Goal: Task Accomplishment & Management: Manage account settings

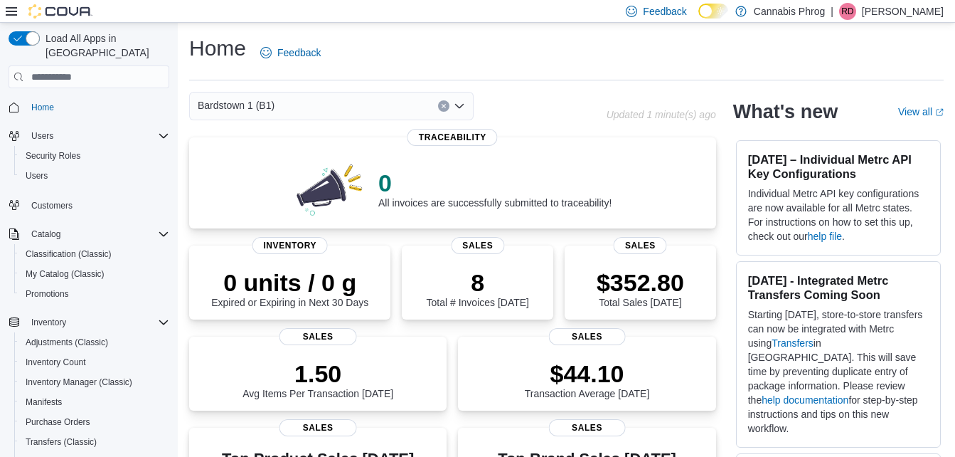
click at [423, 100] on div "Bardstown 1 (B1)" at bounding box center [331, 106] width 284 height 28
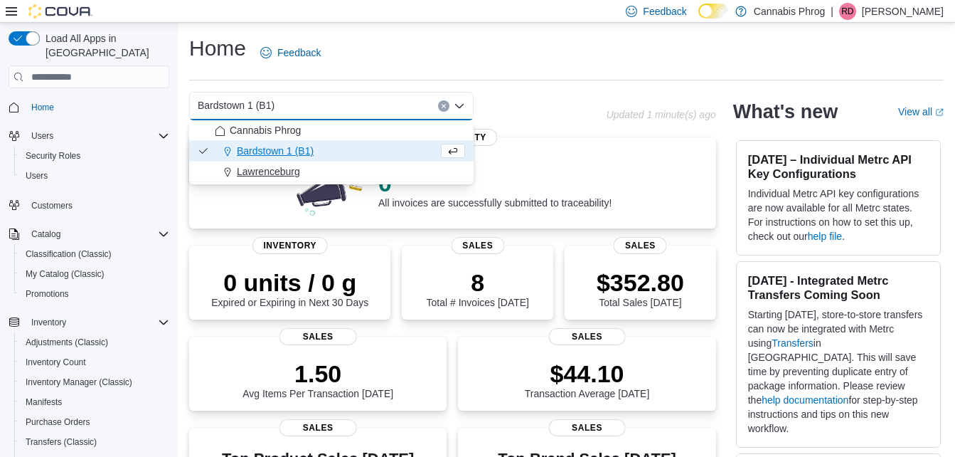
click at [335, 174] on div "Lawrenceburg" at bounding box center [340, 171] width 250 height 14
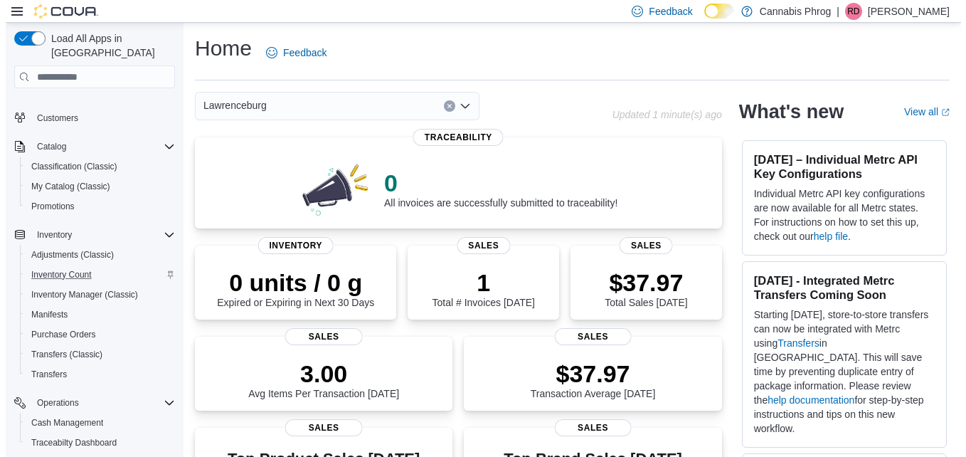
scroll to position [88, 0]
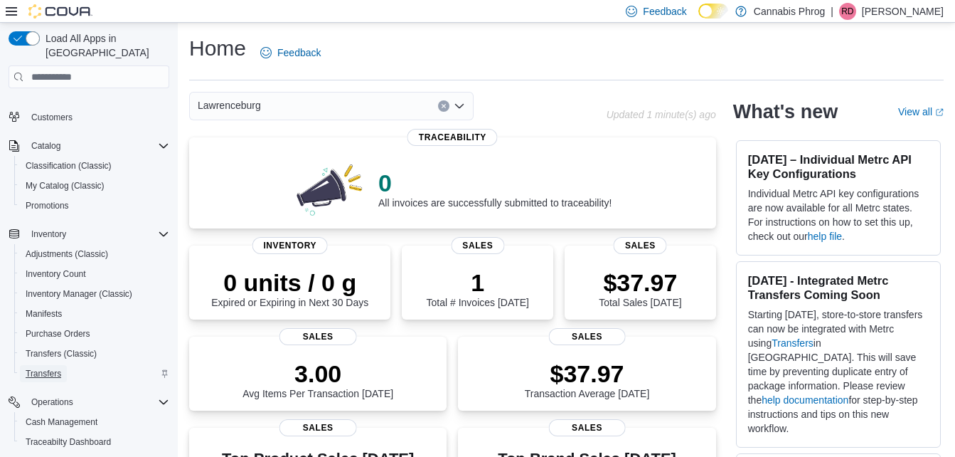
click at [44, 368] on span "Transfers" at bounding box center [44, 373] width 36 height 11
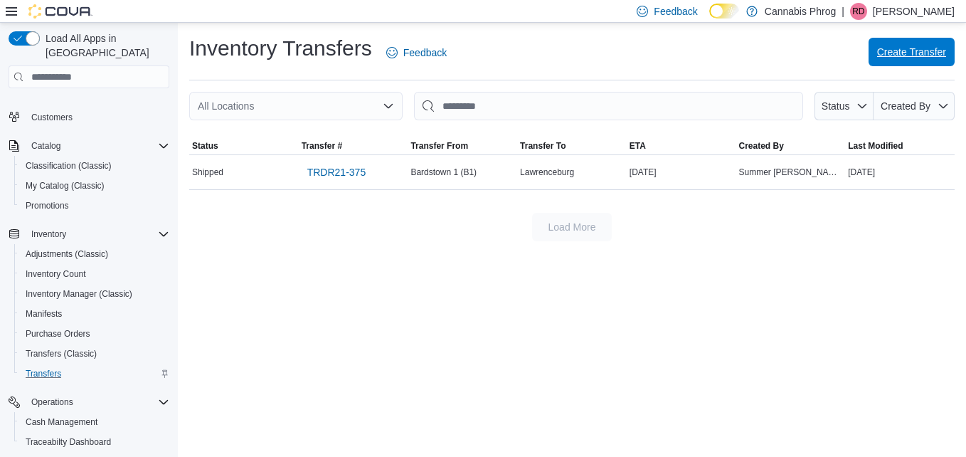
click at [873, 46] on button "Create Transfer" at bounding box center [911, 52] width 86 height 28
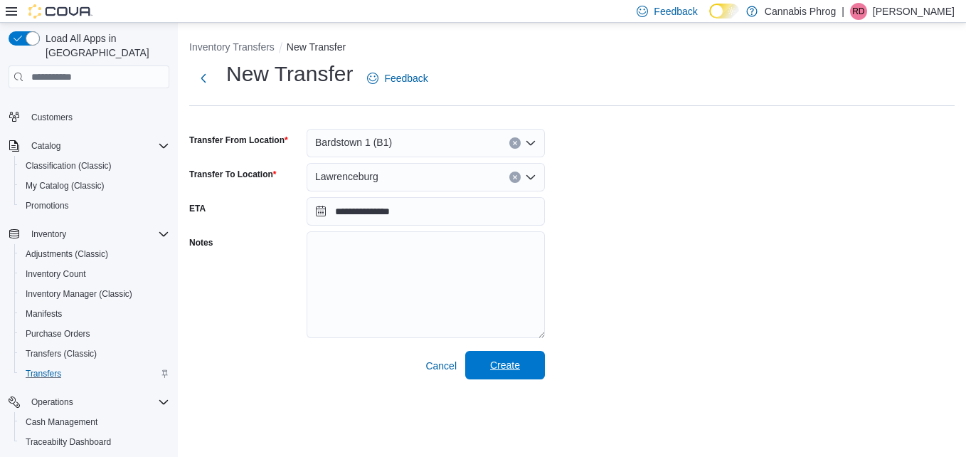
click at [522, 370] on span "Create" at bounding box center [505, 365] width 63 height 28
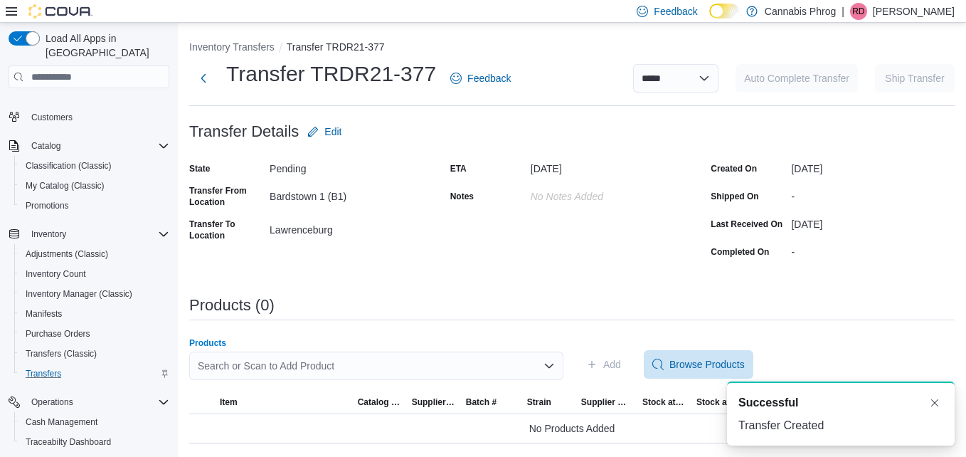
click at [393, 369] on div "Search or Scan to Add Product" at bounding box center [376, 365] width 374 height 28
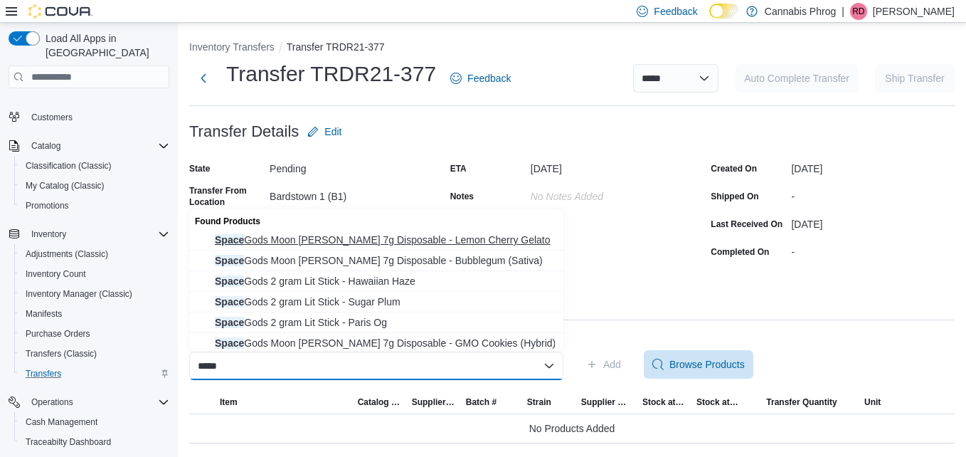
type input "*****"
click at [349, 240] on span "Space Gods Moon [PERSON_NAME] 7g Disposable - Lemon Cherry Gelato" at bounding box center [385, 240] width 340 height 14
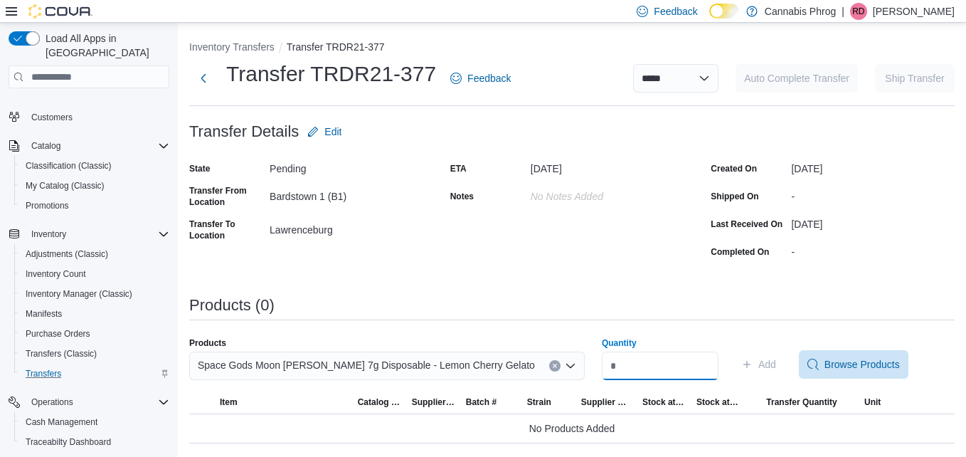
click at [630, 359] on input "Quantity" at bounding box center [660, 365] width 117 height 28
type input "*"
click at [758, 363] on span "Add" at bounding box center [767, 364] width 18 height 14
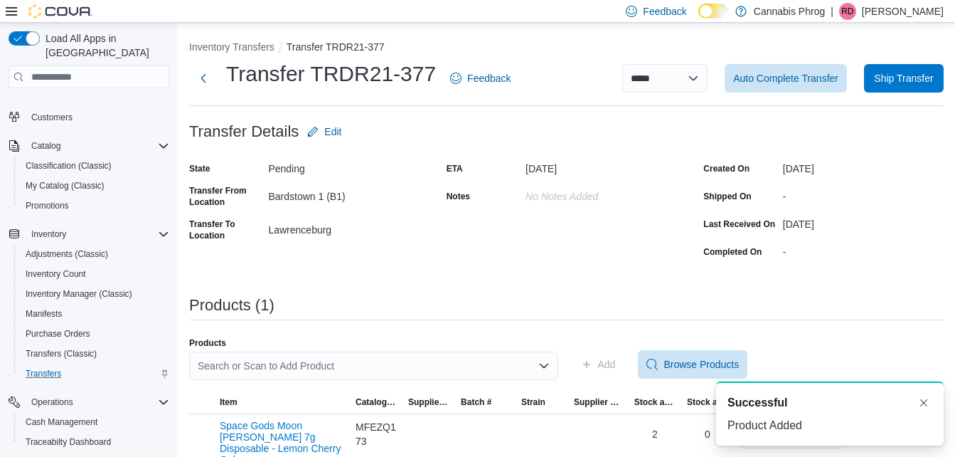
scroll to position [15, 0]
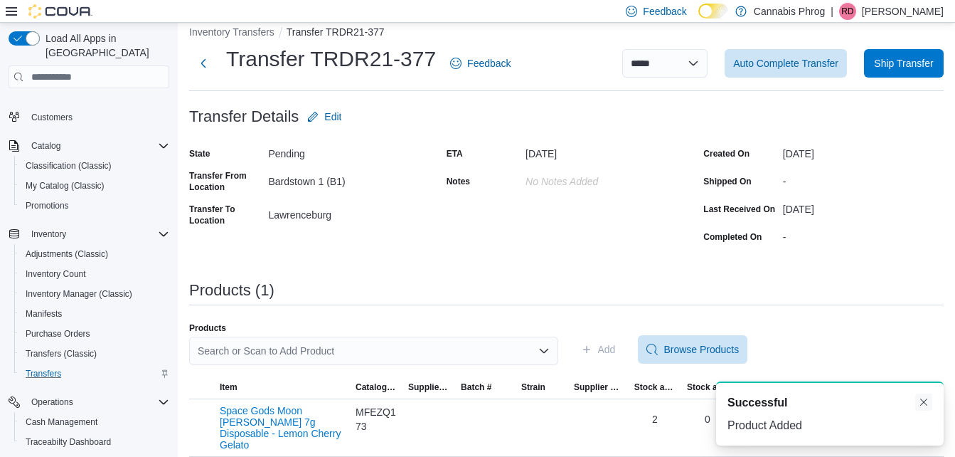
click at [922, 403] on button "Dismiss toast" at bounding box center [923, 401] width 17 height 17
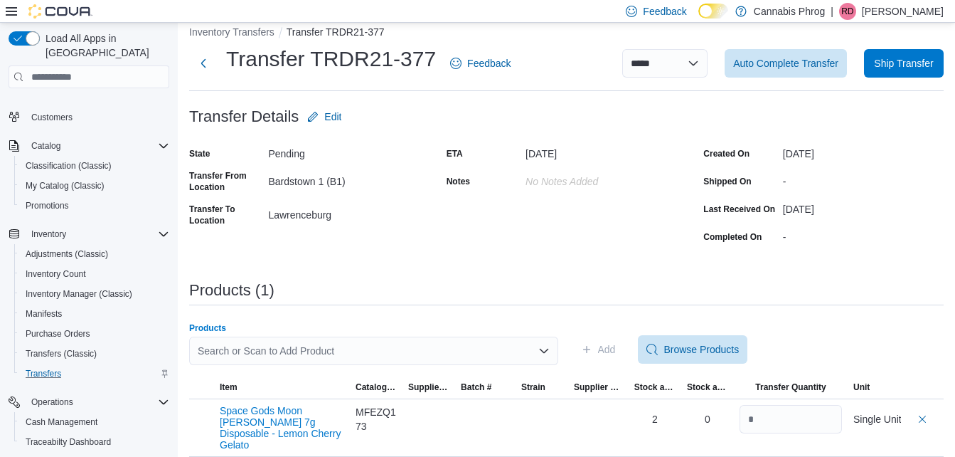
click at [382, 353] on div "Search or Scan to Add Product" at bounding box center [373, 350] width 369 height 28
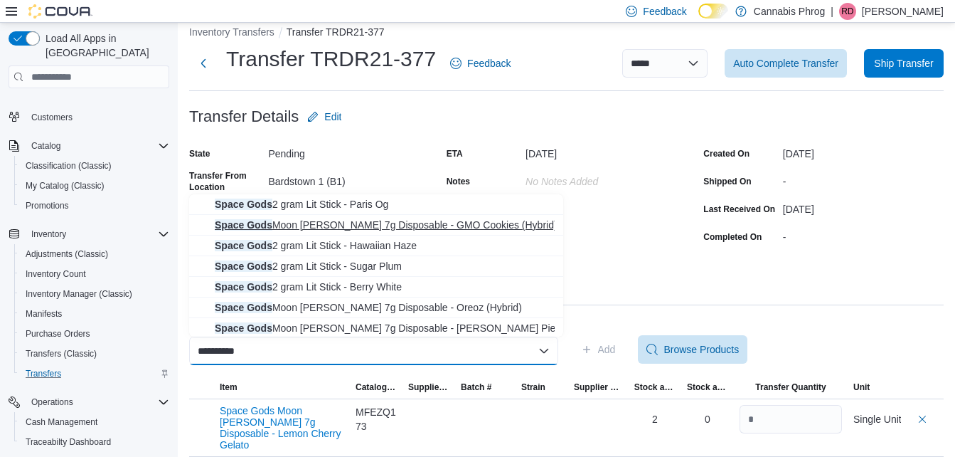
scroll to position [85, 0]
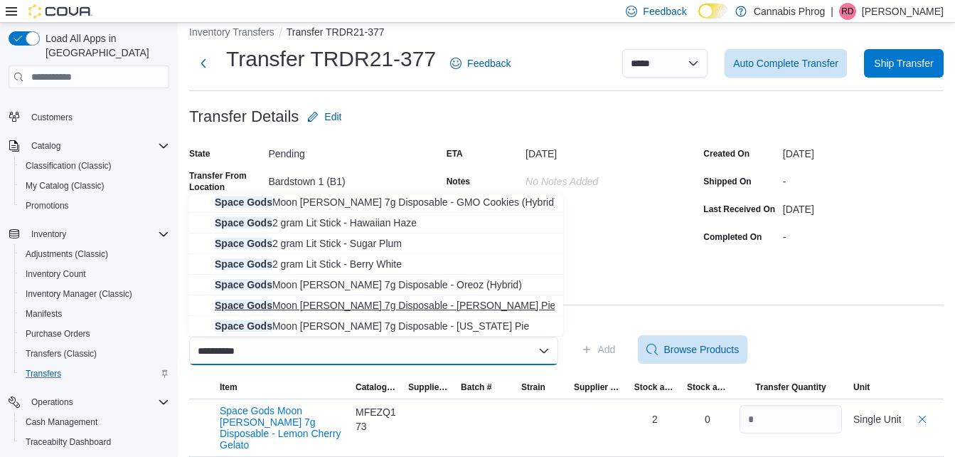
type input "**********"
click at [435, 313] on button "Space Gods Moon [PERSON_NAME] 7g Disposable - [PERSON_NAME] Pie (Sativa)" at bounding box center [376, 305] width 374 height 21
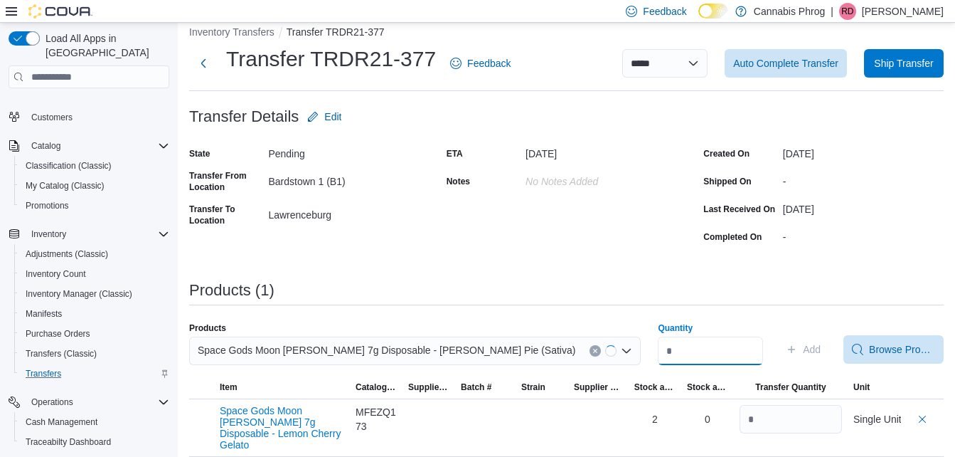
click at [658, 349] on input "Quantity" at bounding box center [710, 350] width 105 height 28
type input "*"
click at [796, 350] on span "Add" at bounding box center [805, 349] width 18 height 14
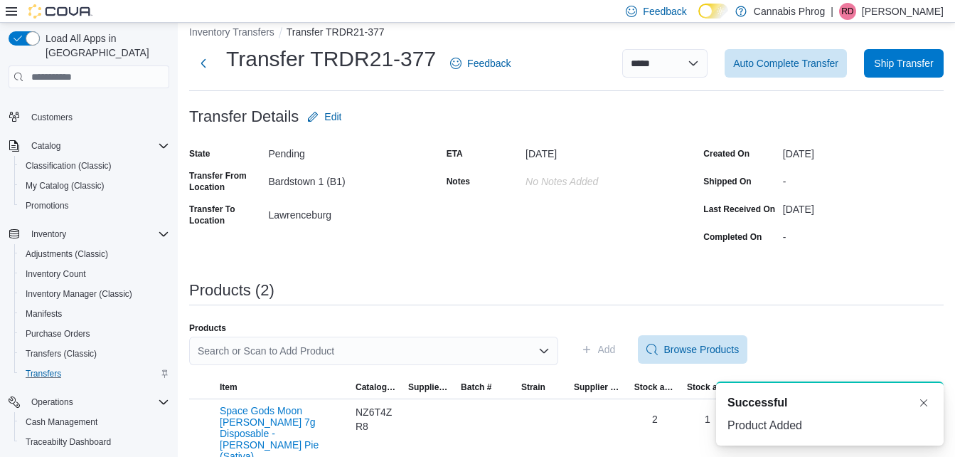
scroll to position [61, 0]
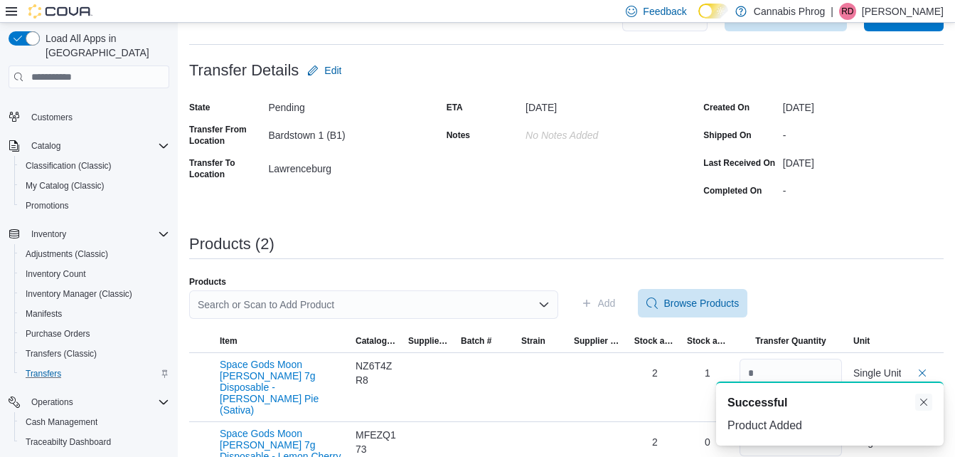
click at [927, 405] on button "Dismiss toast" at bounding box center [923, 401] width 17 height 17
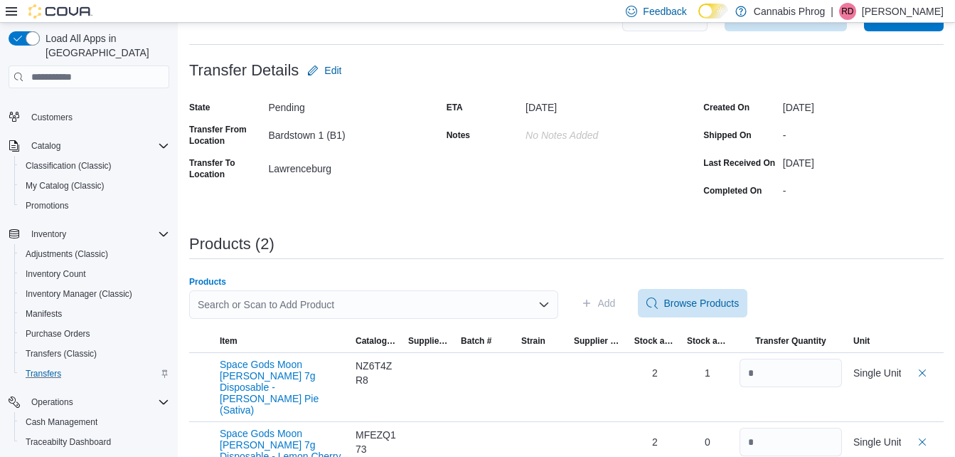
click at [489, 298] on div "Search or Scan to Add Product" at bounding box center [373, 304] width 369 height 28
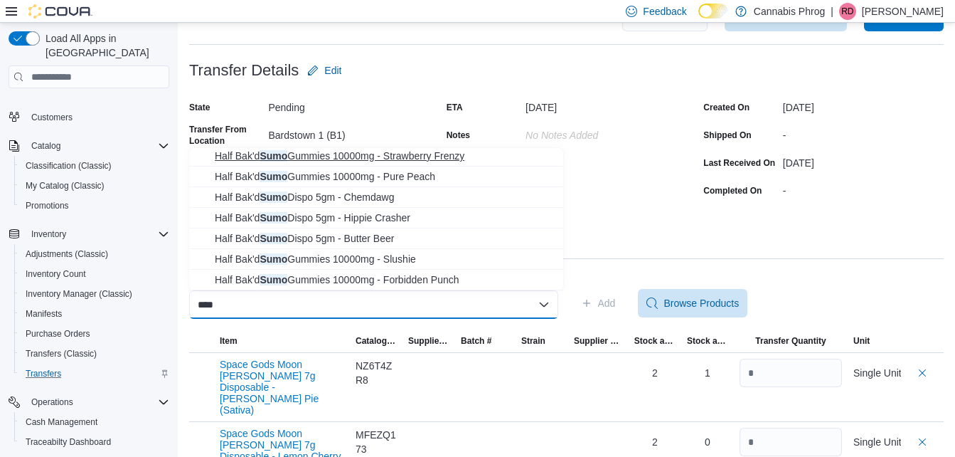
scroll to position [85, 0]
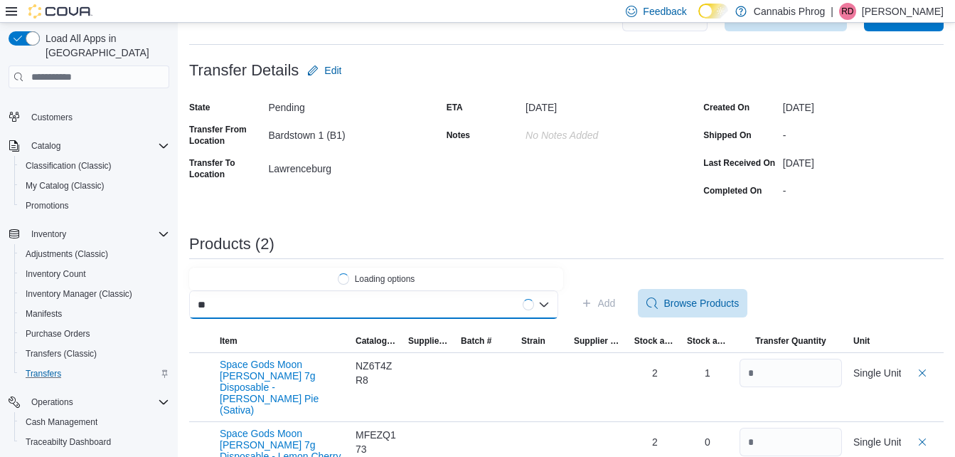
type input "*"
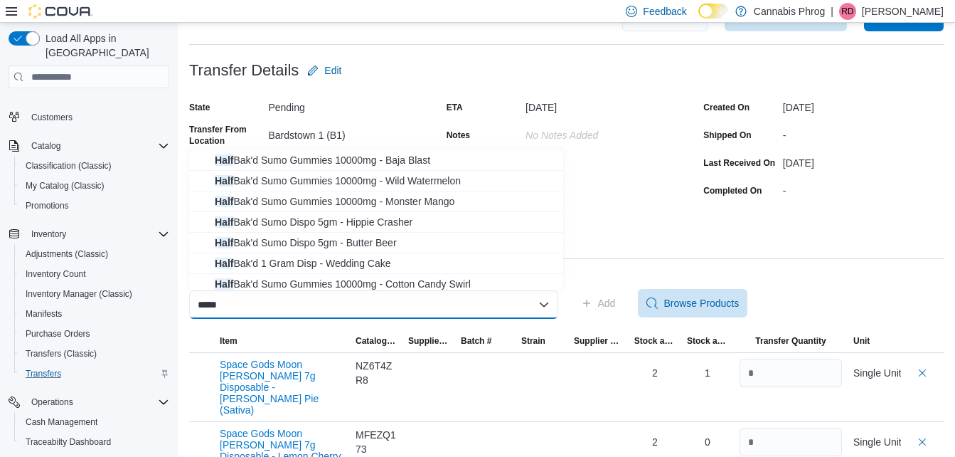
scroll to position [126, 0]
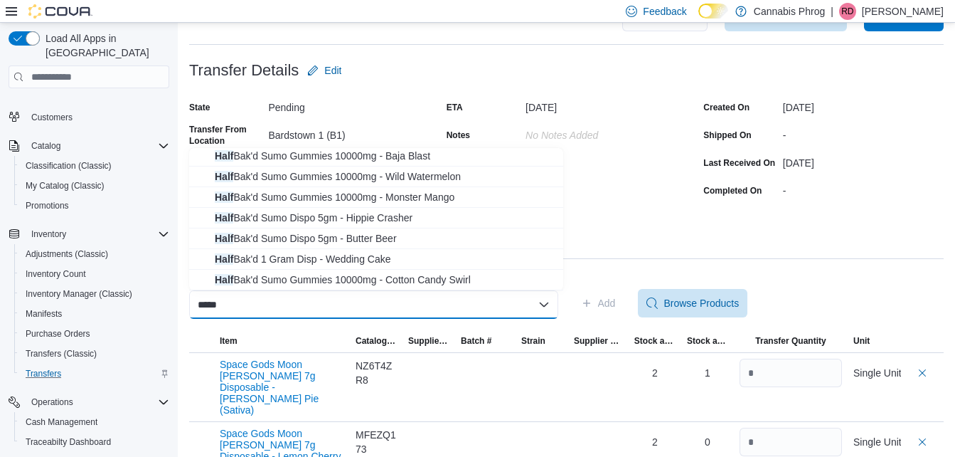
click at [506, 316] on div "****" at bounding box center [373, 304] width 369 height 28
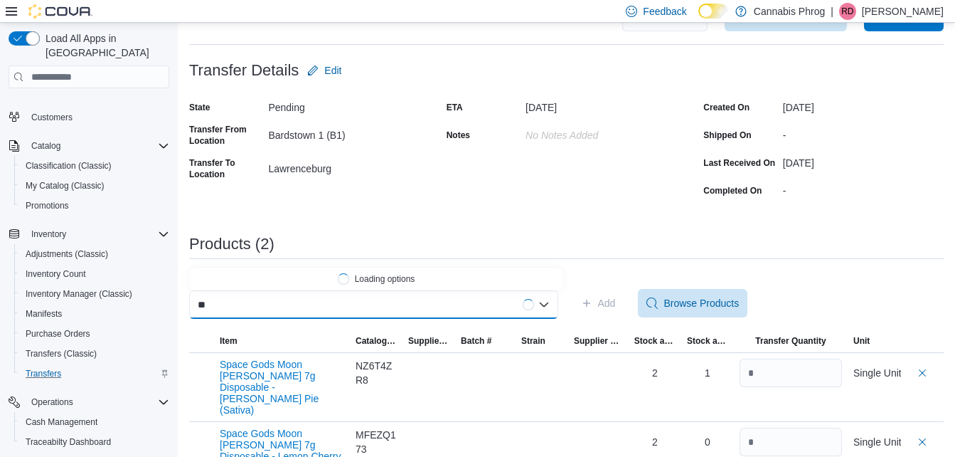
type input "*"
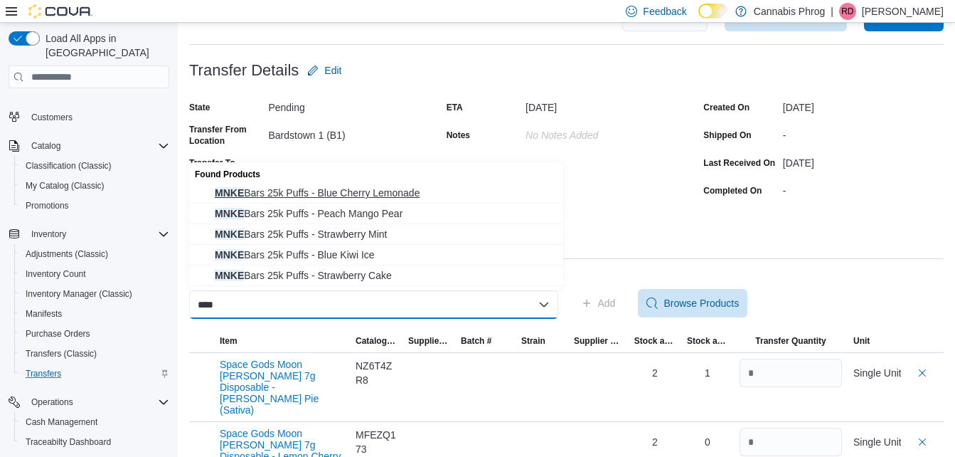
type input "****"
click at [446, 196] on span "MNKE Bars 25k Puffs - Blue Cherry Lemonade" at bounding box center [385, 193] width 340 height 14
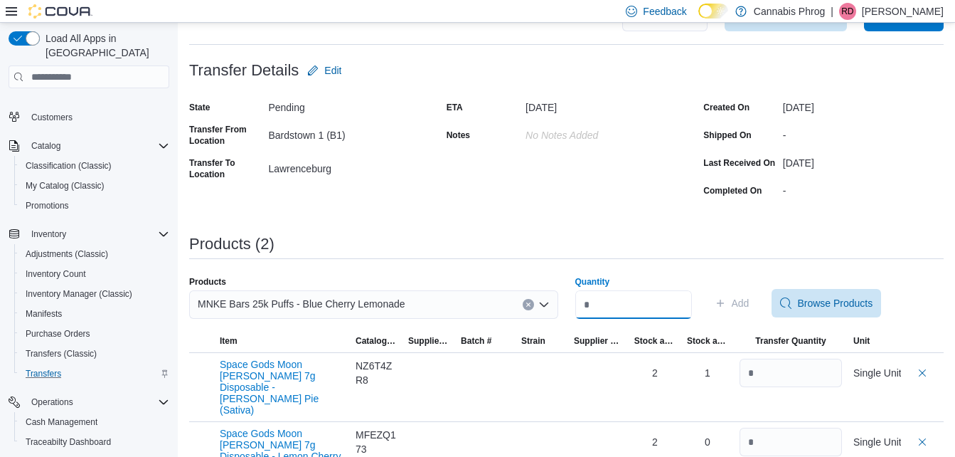
click at [610, 304] on input "Quantity" at bounding box center [633, 304] width 117 height 28
type input "*"
click at [750, 299] on span "Add" at bounding box center [741, 303] width 18 height 14
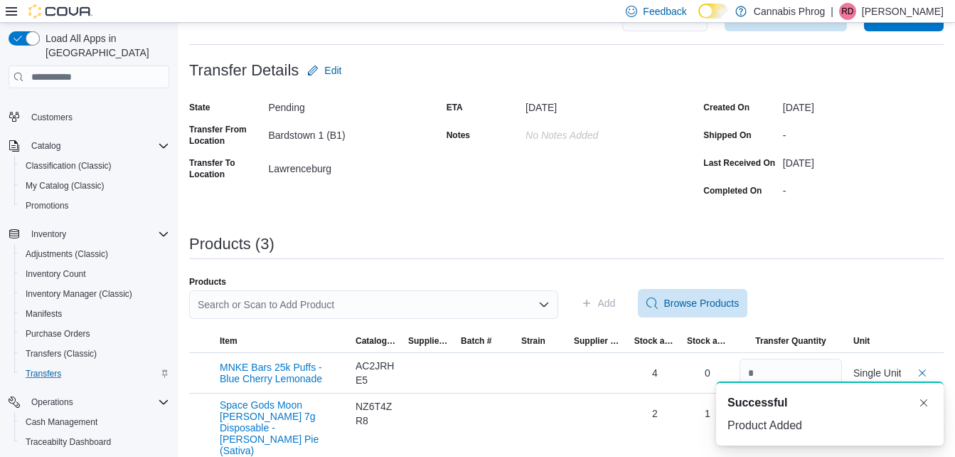
scroll to position [102, 0]
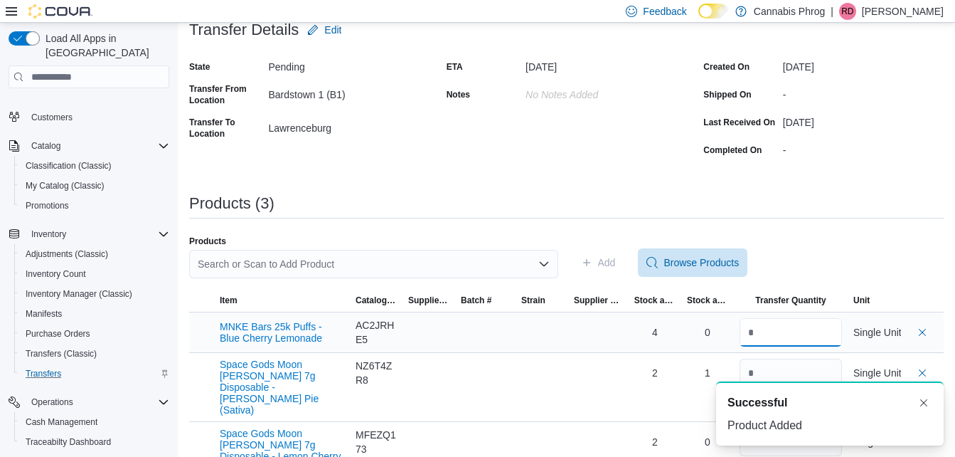
click at [792, 334] on input "number" at bounding box center [791, 332] width 102 height 28
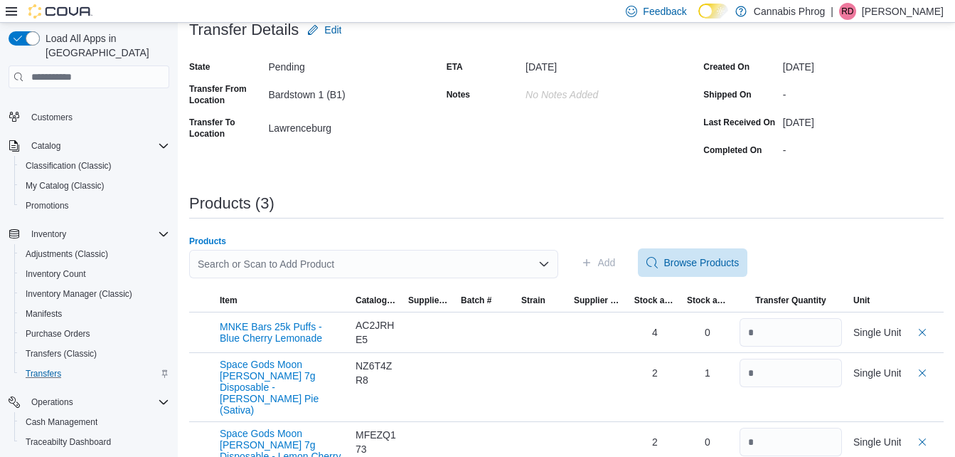
click at [417, 265] on div "Search or Scan to Add Product" at bounding box center [373, 264] width 369 height 28
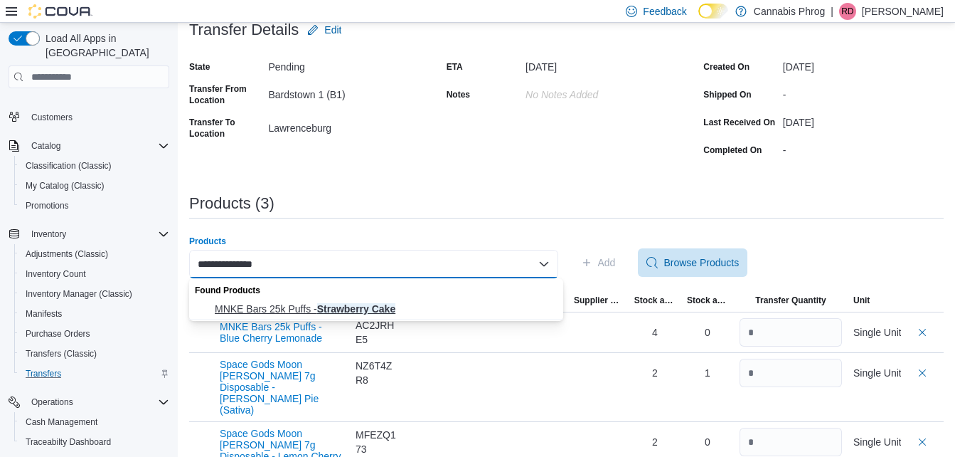
type input "**********"
click at [390, 309] on span "MNKE Bars 25k Puffs - Strawberry Cake" at bounding box center [385, 309] width 340 height 14
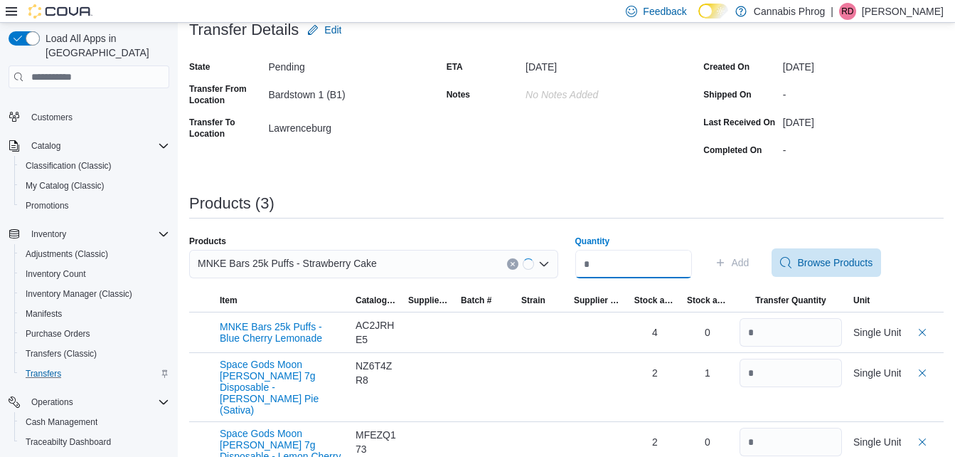
click at [614, 260] on input "Quantity" at bounding box center [633, 264] width 117 height 28
type input "*"
click at [750, 260] on span "Add" at bounding box center [741, 262] width 18 height 14
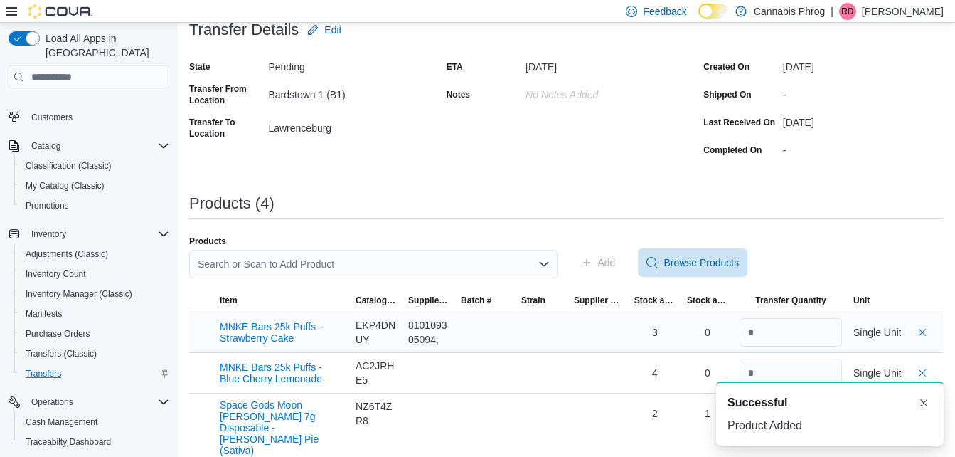
scroll to position [142, 0]
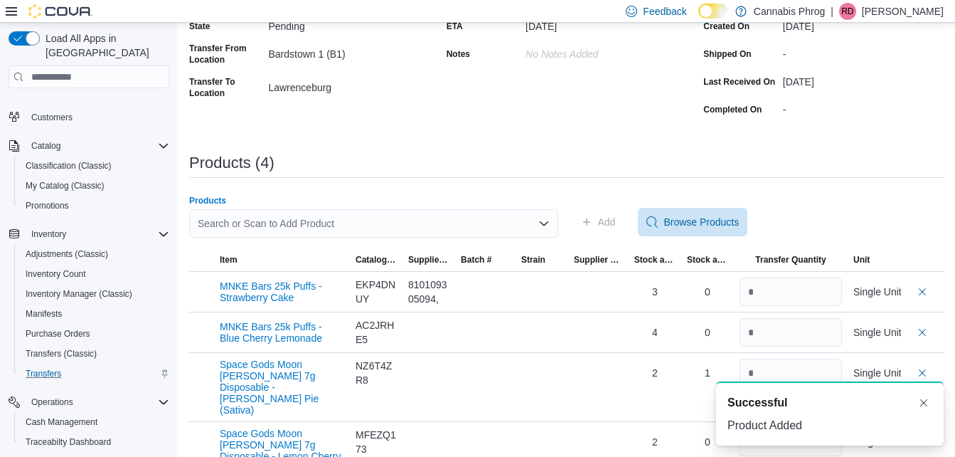
click at [431, 224] on div "Search or Scan to Add Product" at bounding box center [373, 223] width 369 height 28
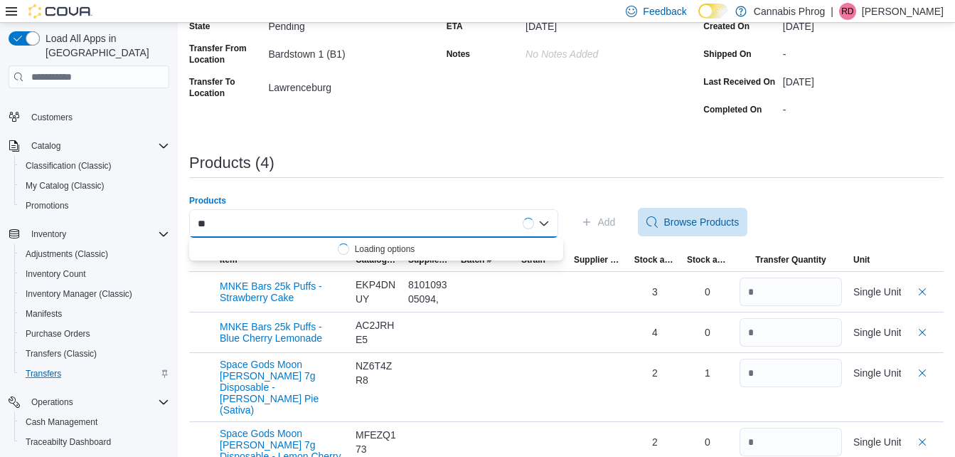
type input "*"
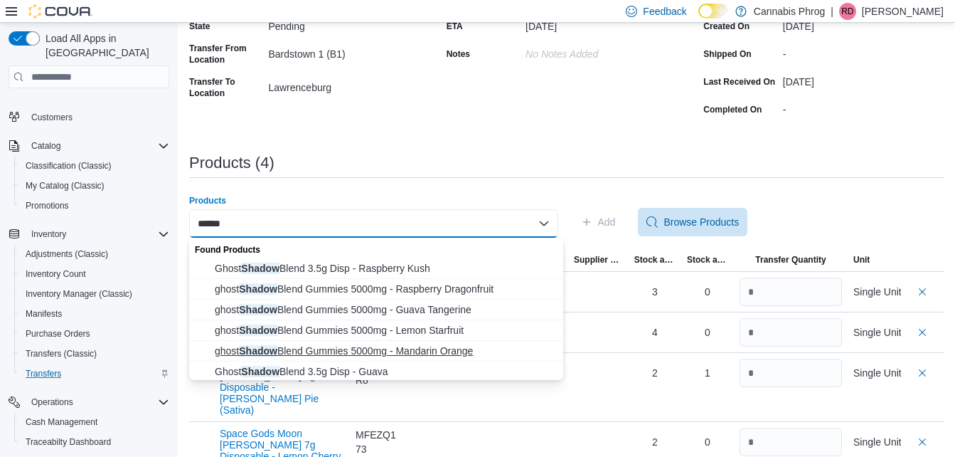
type input "******"
click at [423, 353] on span "ghost Shadow Blend Gummies 5000mg - Mandarin Orange" at bounding box center [385, 350] width 340 height 14
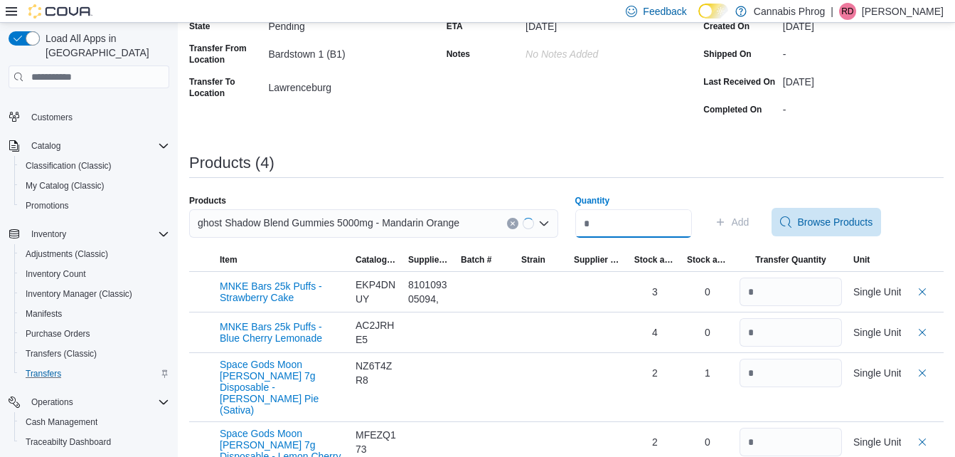
click at [616, 219] on input "Quantity" at bounding box center [633, 223] width 117 height 28
type input "*"
click at [750, 218] on span "Add" at bounding box center [741, 222] width 18 height 14
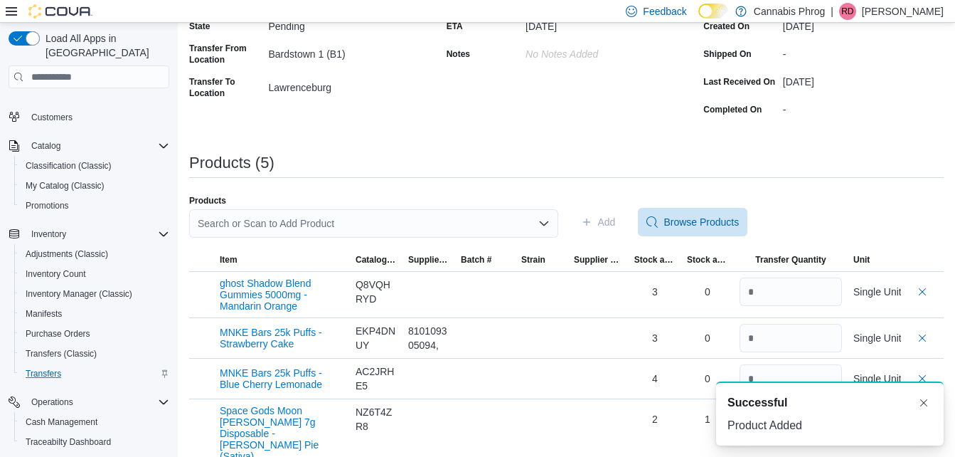
scroll to position [0, 0]
click at [453, 218] on div "Search or Scan to Add Product" at bounding box center [373, 223] width 369 height 28
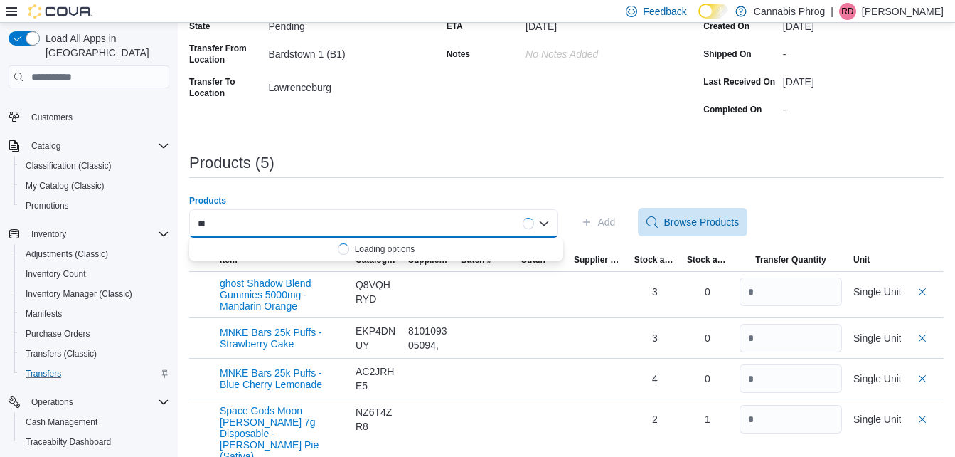
type input "*"
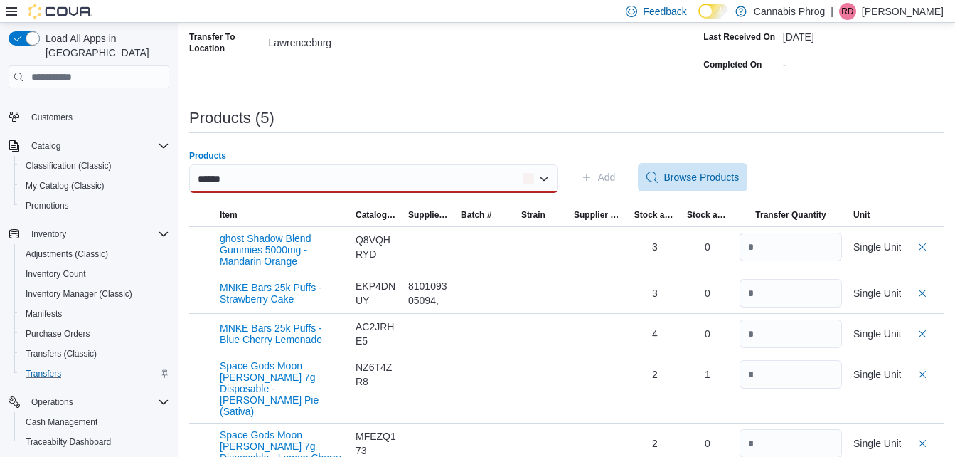
scroll to position [188, 0]
click at [388, 166] on div "******" at bounding box center [373, 178] width 369 height 28
click at [300, 171] on div "****** Combo box. Selected. spirit. Selected. Combo box input. Search or Scan t…" at bounding box center [373, 177] width 369 height 28
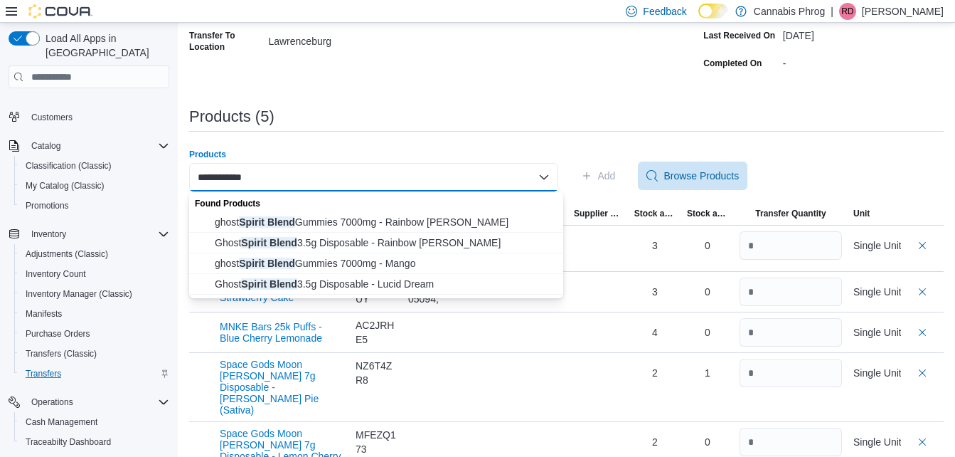
click at [363, 168] on div "**********" at bounding box center [373, 177] width 369 height 28
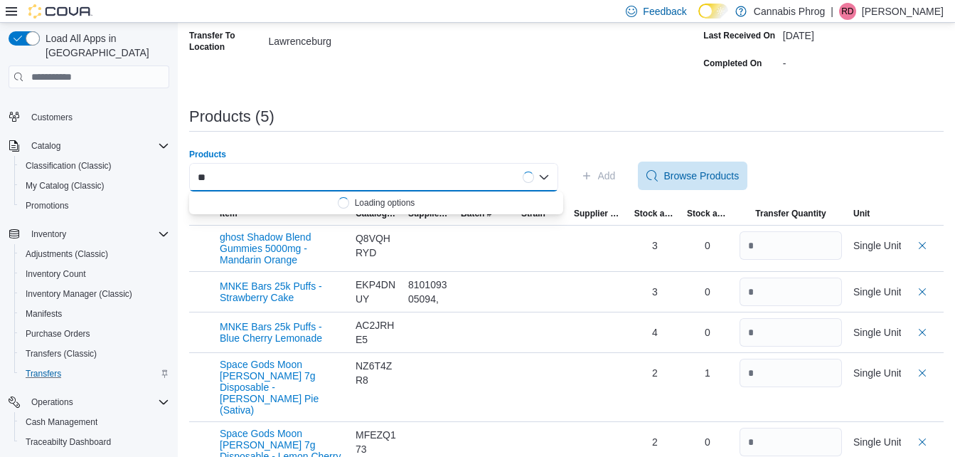
type input "*"
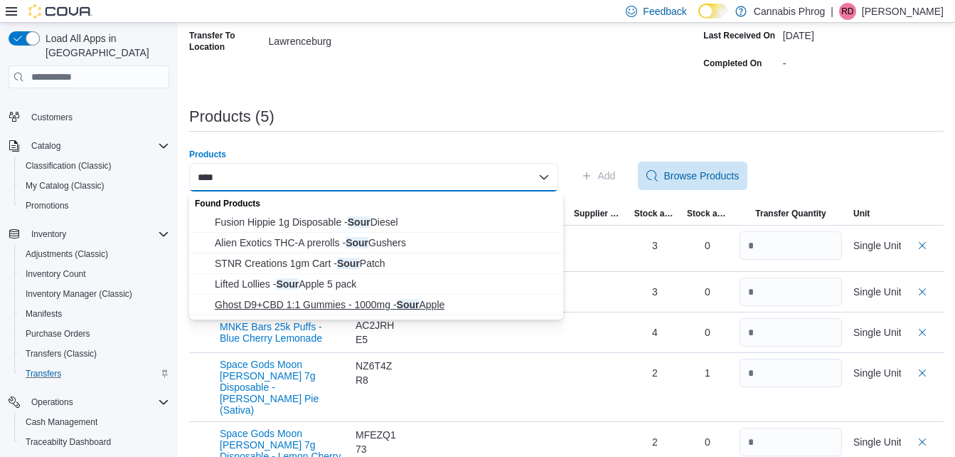
type input "****"
click at [406, 305] on span "Ghost D9+CBD 1:1 Gummies - 1000mg - Sour Apple" at bounding box center [385, 304] width 340 height 14
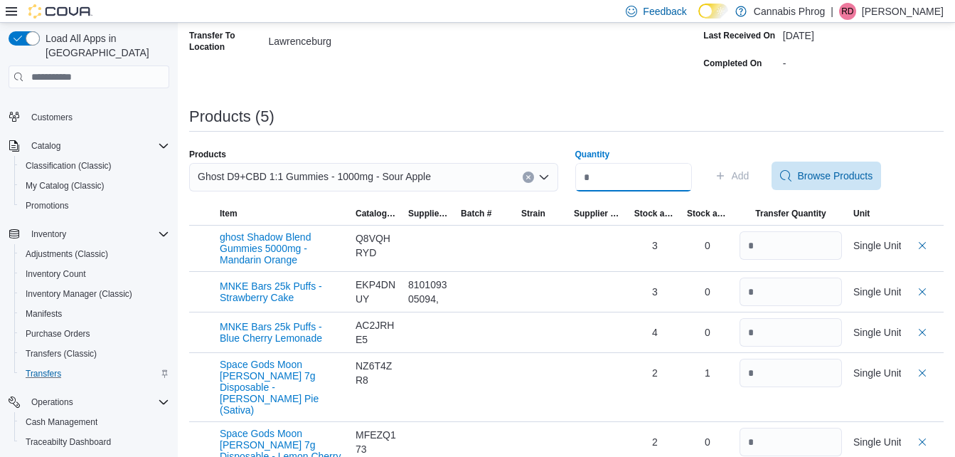
click at [600, 179] on input "Quantity" at bounding box center [633, 177] width 117 height 28
type input "*"
click at [750, 170] on span "Add" at bounding box center [741, 176] width 18 height 14
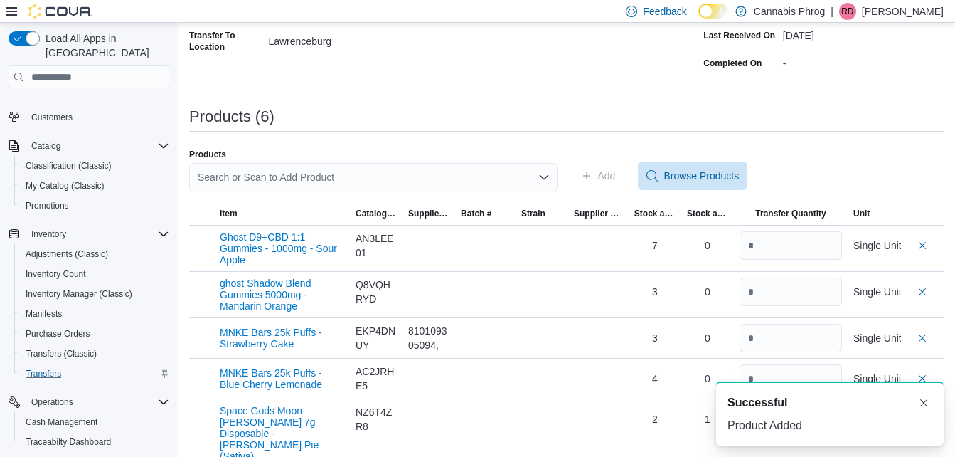
scroll to position [0, 0]
click at [775, 243] on input "number" at bounding box center [791, 245] width 102 height 28
type input "*"
click at [879, 170] on div "Add Browse Products" at bounding box center [759, 175] width 369 height 28
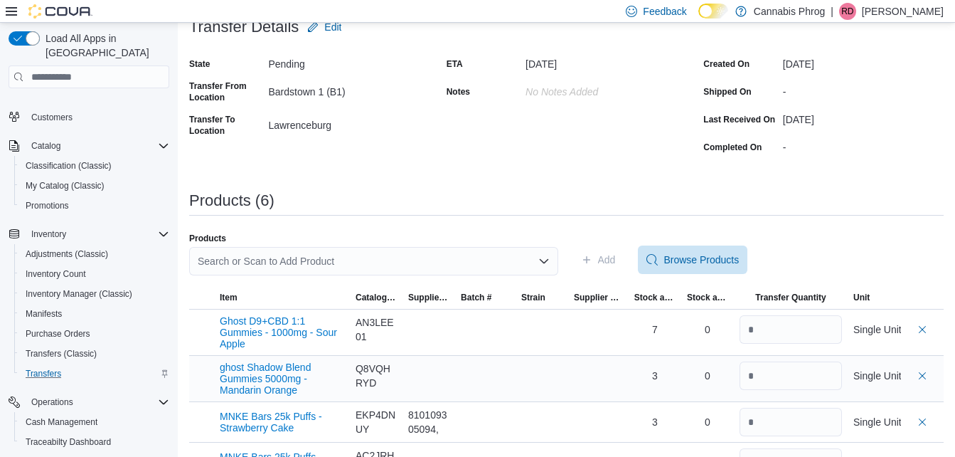
scroll to position [104, 0]
click at [398, 264] on div "Search or Scan to Add Product" at bounding box center [373, 261] width 369 height 28
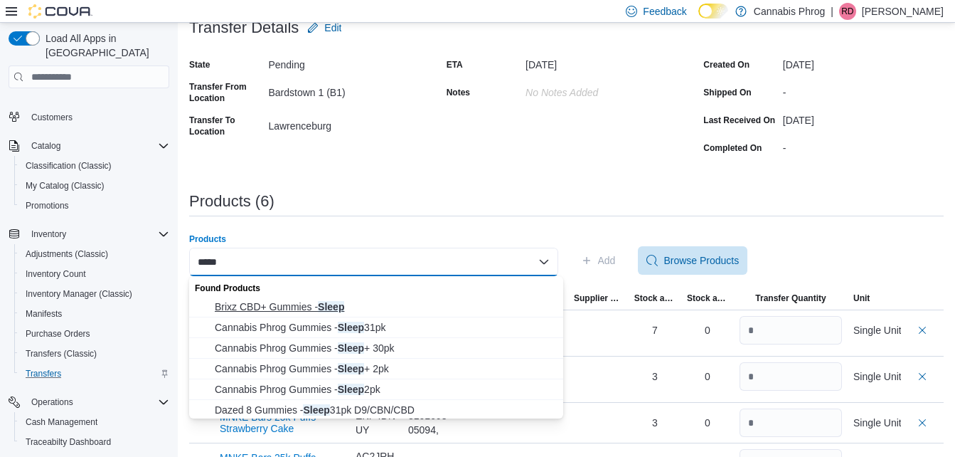
type input "*****"
click at [330, 304] on span "Brixz CBD+ Gummies - Sleep" at bounding box center [385, 306] width 340 height 14
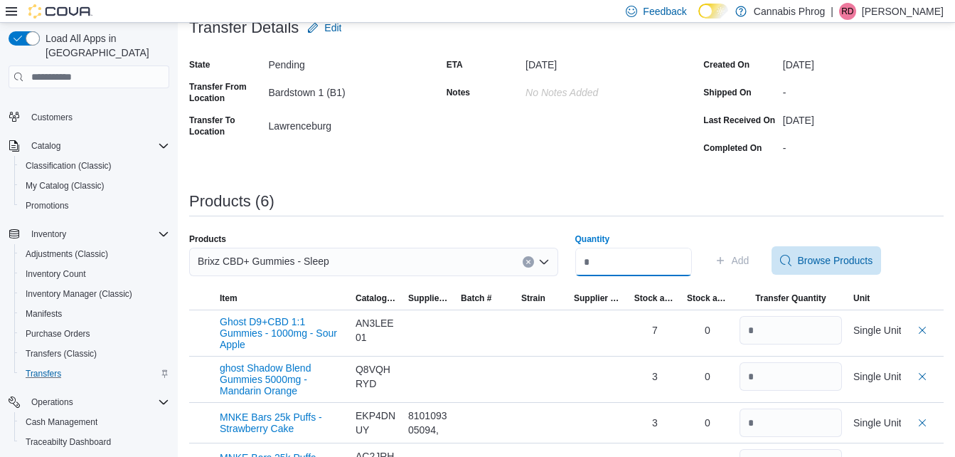
click at [614, 262] on input "Quantity" at bounding box center [633, 261] width 117 height 28
type input "*"
click at [750, 252] on span "Add" at bounding box center [732, 260] width 35 height 28
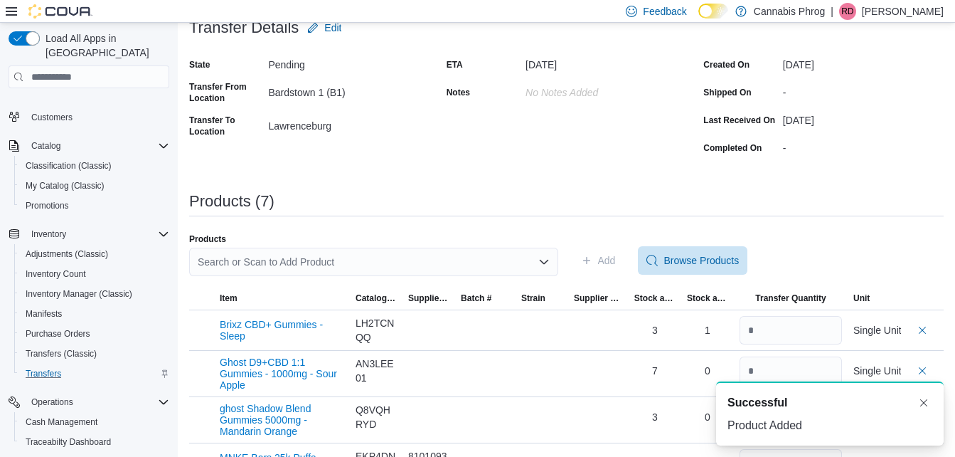
scroll to position [0, 0]
click at [493, 257] on div "Search or Scan to Add Product" at bounding box center [373, 261] width 369 height 28
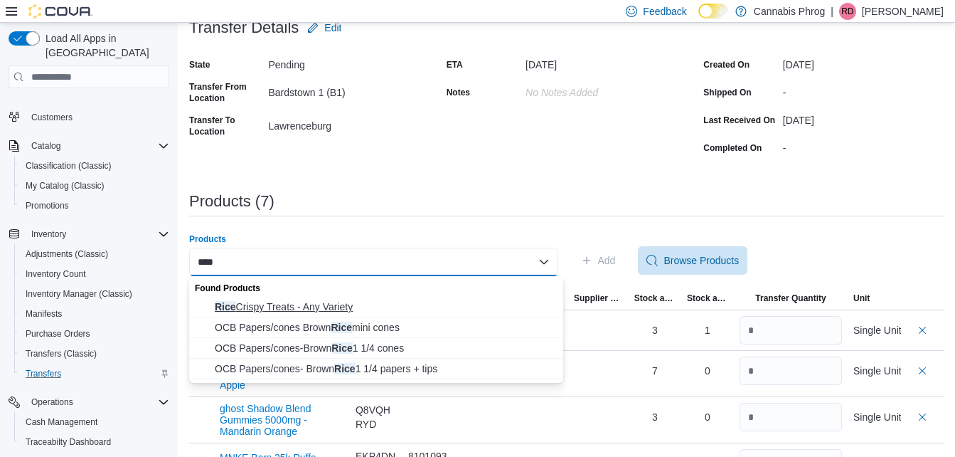
type input "****"
click at [341, 306] on span "Rice Crispy Treats - Any Variety" at bounding box center [385, 306] width 340 height 14
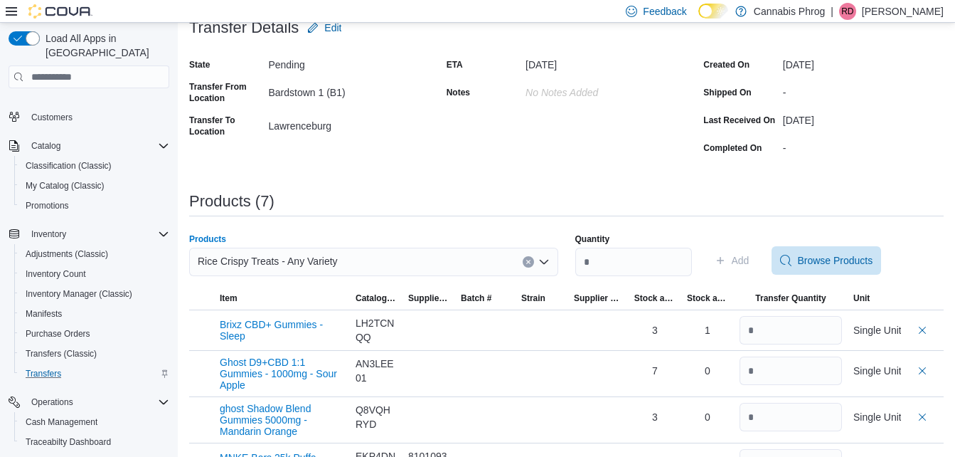
click at [534, 259] on button "Clear input" at bounding box center [528, 261] width 11 height 11
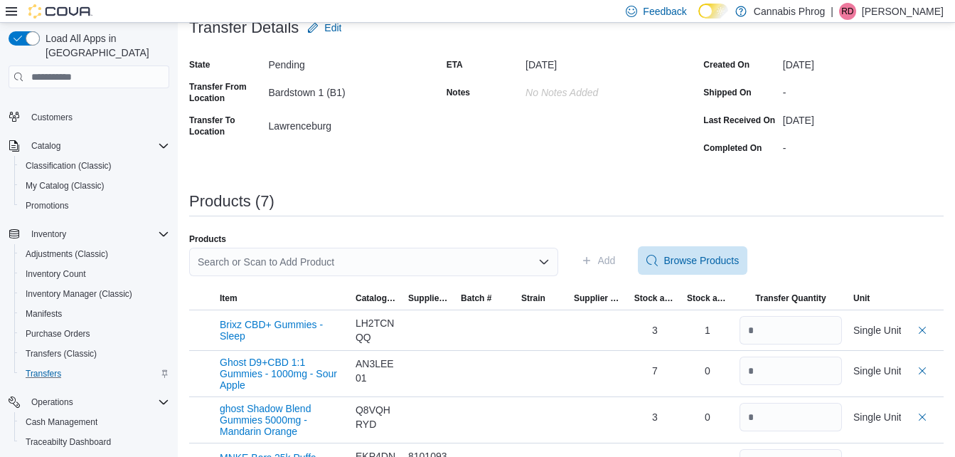
click at [577, 198] on div "Products (7)" at bounding box center [566, 201] width 755 height 17
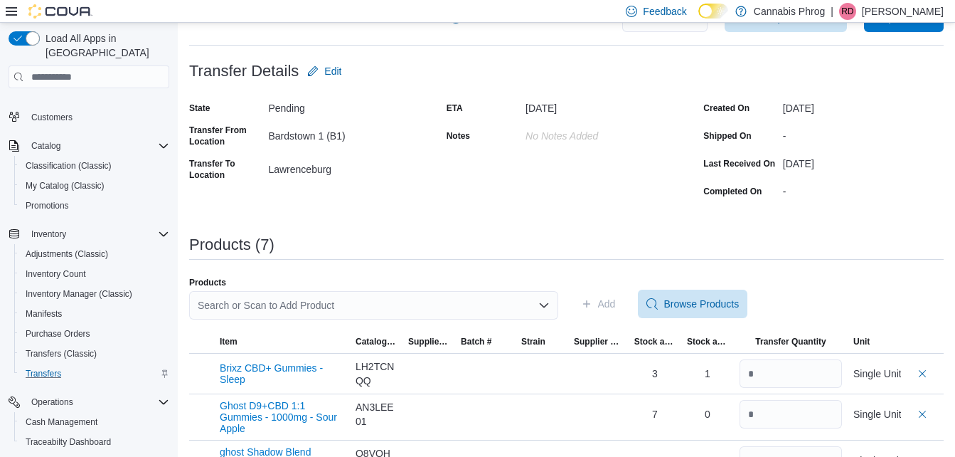
scroll to position [37, 0]
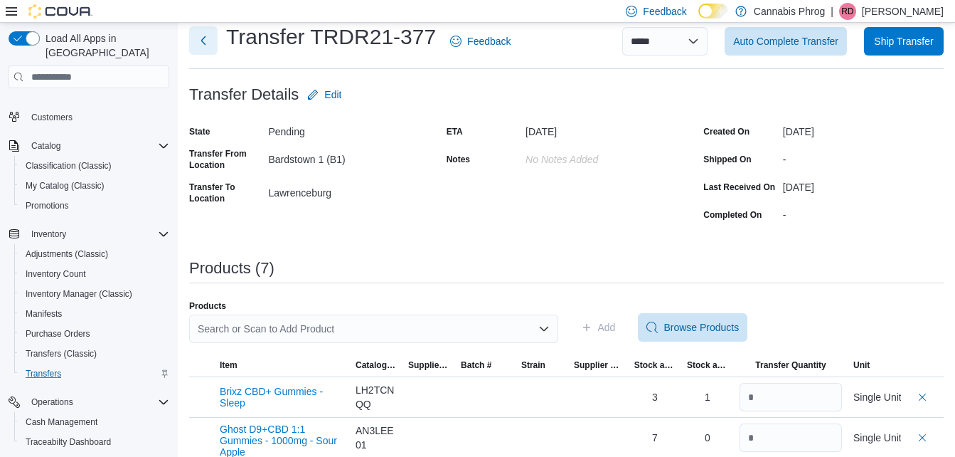
click at [212, 43] on button "Next" at bounding box center [203, 40] width 28 height 28
